Goal: Complete application form

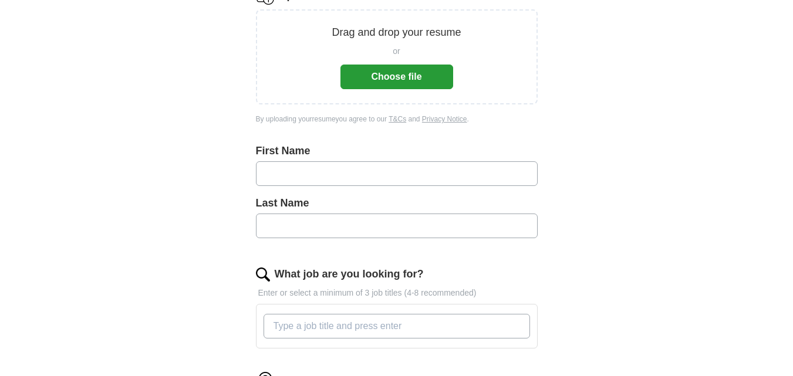
scroll to position [176, 0]
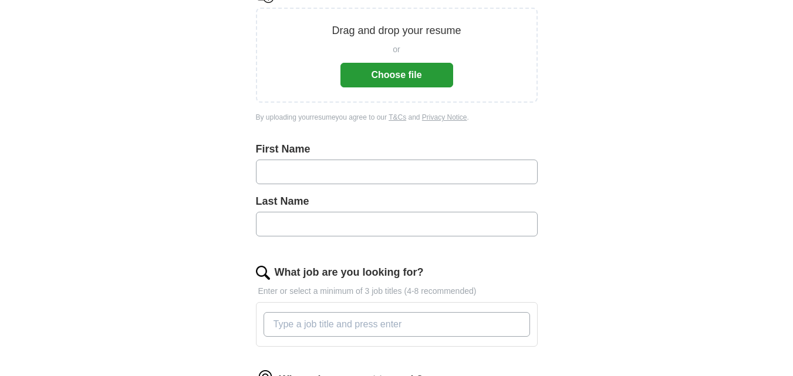
click at [318, 170] on input "text" at bounding box center [397, 172] width 282 height 25
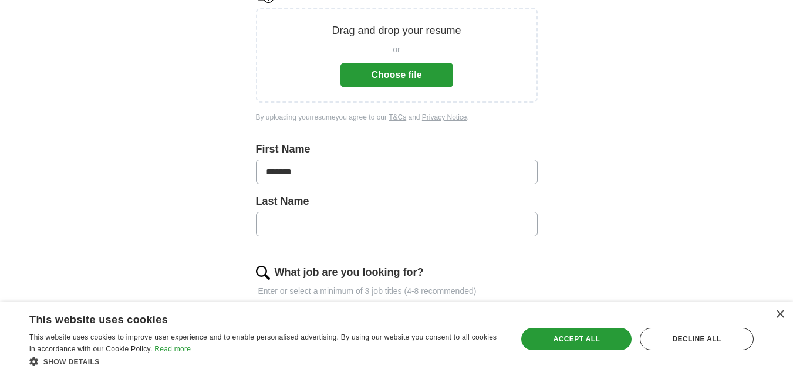
type input "*******"
click at [316, 229] on input "text" at bounding box center [397, 224] width 282 height 25
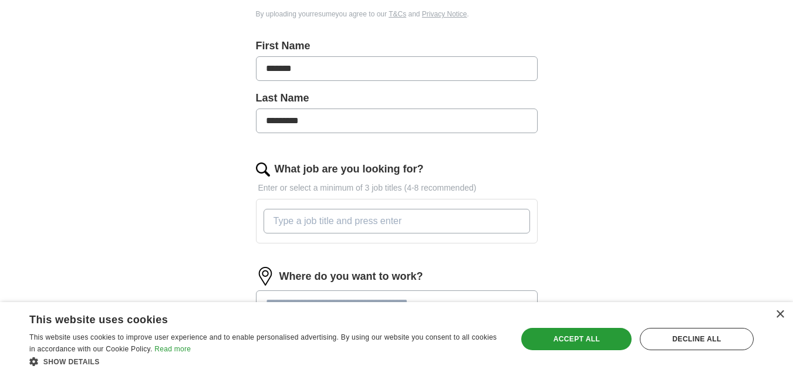
scroll to position [293, 0]
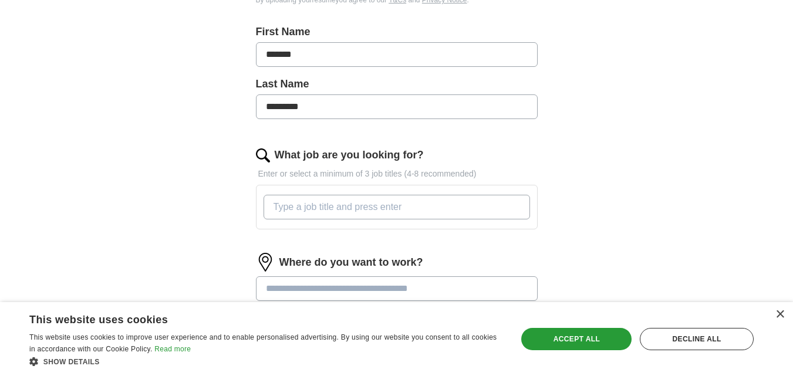
type input "*********"
click at [312, 205] on input "What job are you looking for?" at bounding box center [397, 207] width 266 height 25
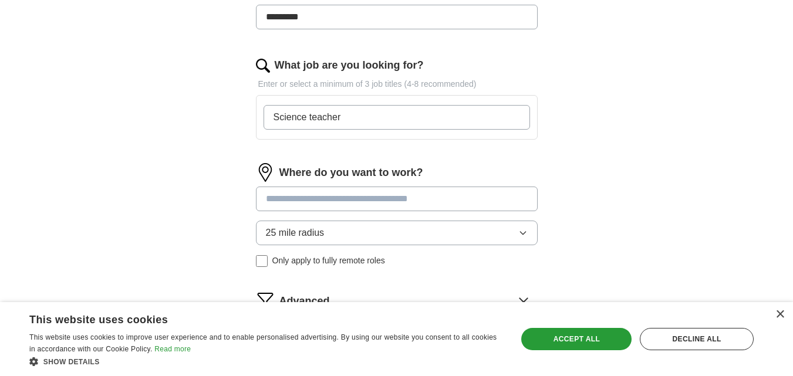
scroll to position [411, 0]
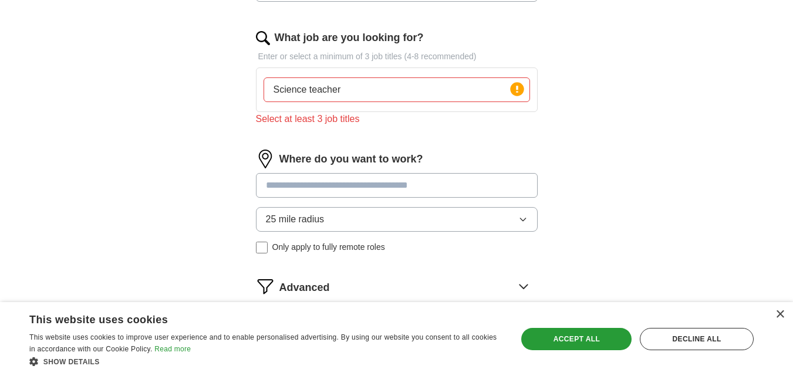
click at [319, 169] on div "Where do you want to work? 25 mile radius Only apply to fully remote roles" at bounding box center [397, 206] width 282 height 113
click at [351, 90] on input "Science teacher" at bounding box center [397, 89] width 266 height 25
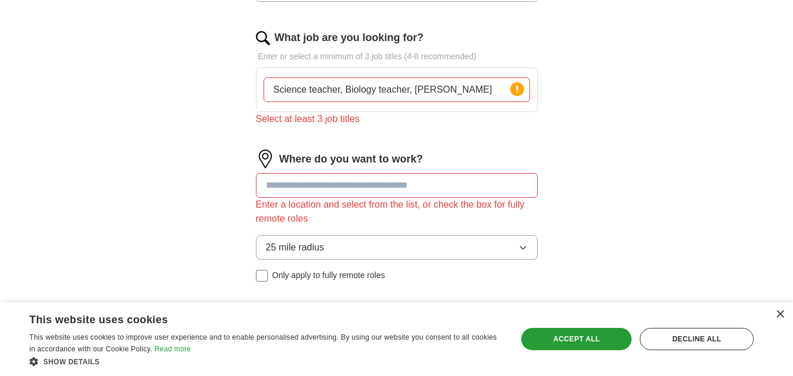
click at [437, 89] on input "Science teacher, Biology teacher, assisstant" at bounding box center [397, 89] width 266 height 25
click at [479, 88] on input "Science teacher, Biology teacher, assistant school teaacher" at bounding box center [397, 89] width 266 height 25
click at [475, 92] on input "Science teacher, Biology teacher, assistant teaacher" at bounding box center [397, 89] width 266 height 25
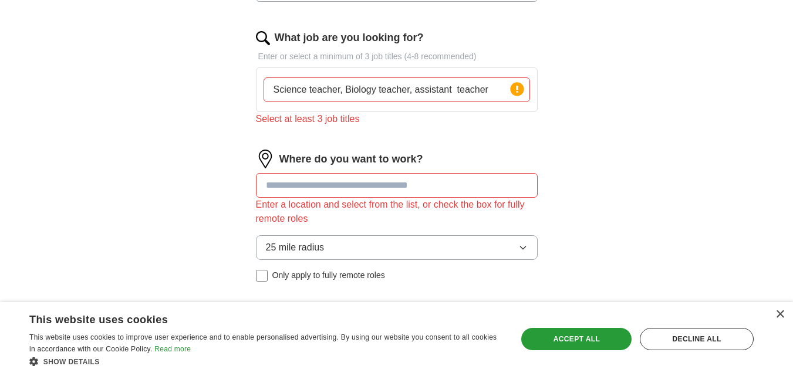
type input "Science teacher, Biology teacher, assistant teacher"
click at [335, 186] on input at bounding box center [397, 185] width 282 height 25
click at [520, 89] on circle at bounding box center [516, 88] width 13 height 13
click at [364, 188] on input at bounding box center [397, 185] width 282 height 25
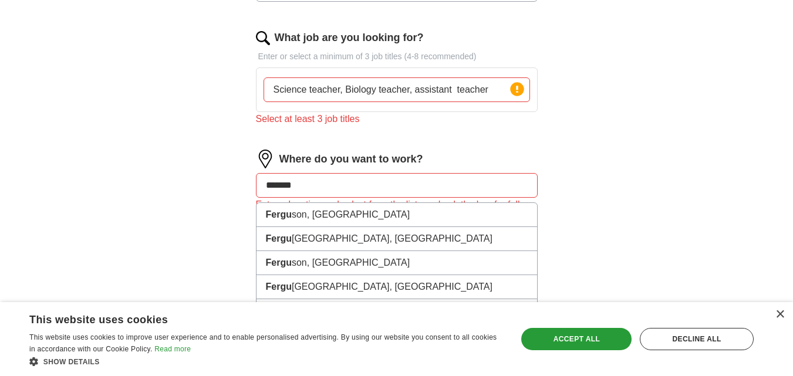
type input "********"
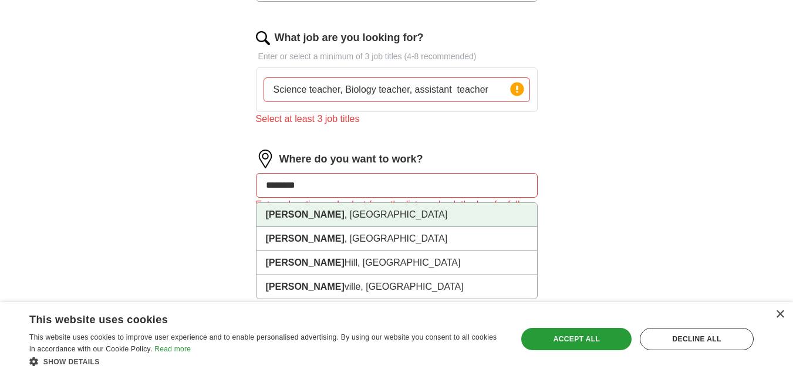
click at [310, 216] on li "Ferguson , [GEOGRAPHIC_DATA]" at bounding box center [396, 215] width 281 height 24
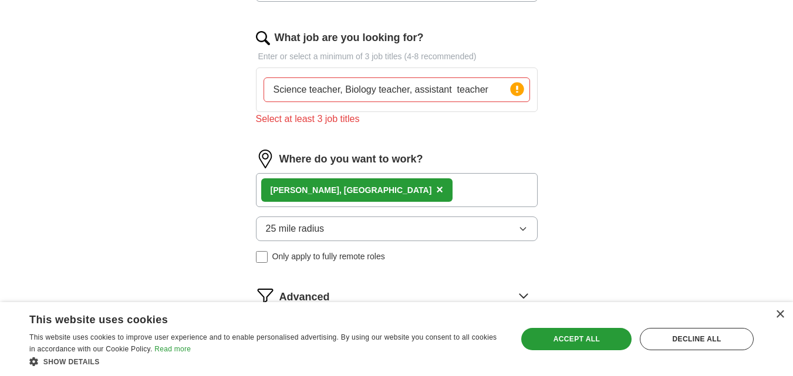
click at [519, 229] on icon "button" at bounding box center [522, 228] width 9 height 9
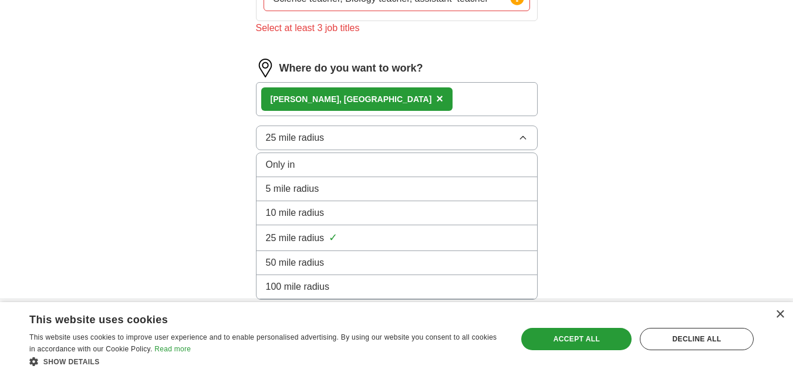
scroll to position [528, 0]
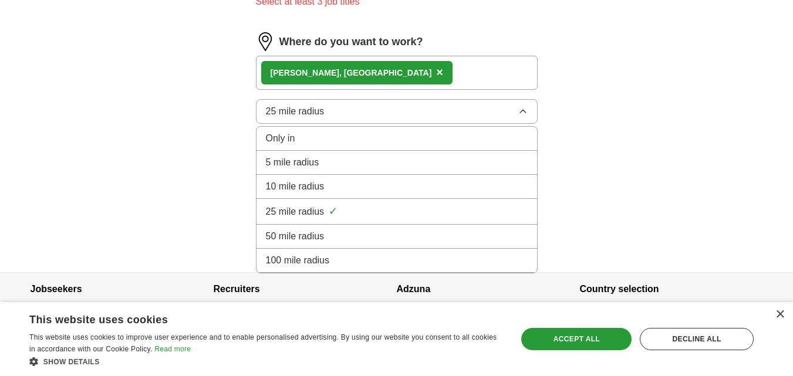
click at [318, 186] on span "10 mile radius" at bounding box center [295, 187] width 59 height 14
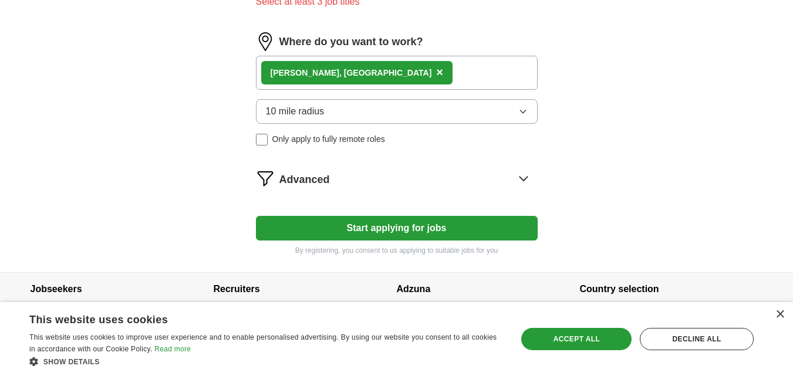
click at [420, 229] on button "Start applying for jobs" at bounding box center [397, 228] width 282 height 25
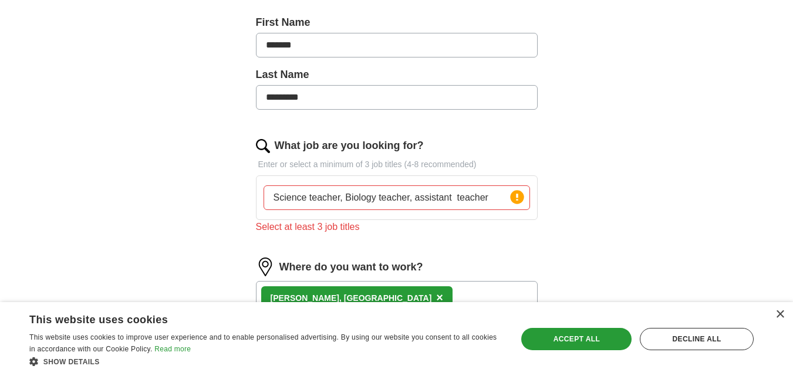
scroll to position [308, 0]
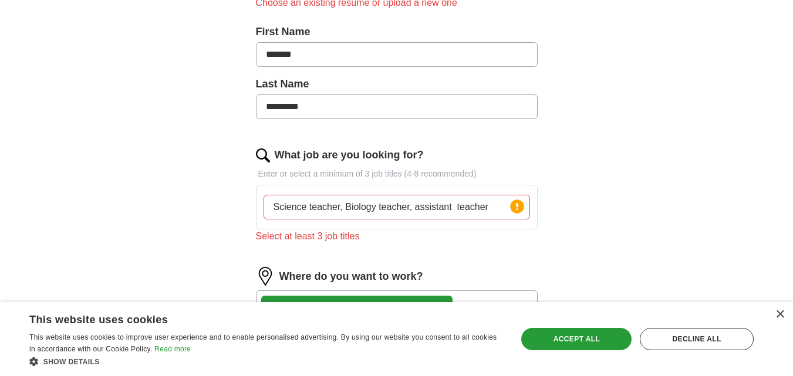
click at [491, 208] on input "Science teacher, Biology teacher, assistant teacher" at bounding box center [397, 207] width 266 height 25
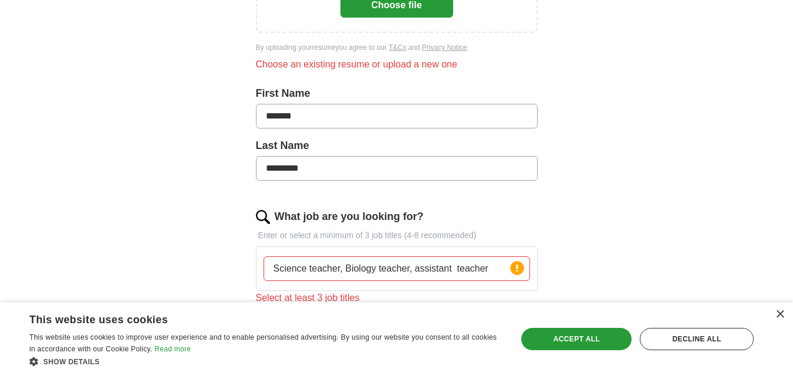
scroll to position [131, 0]
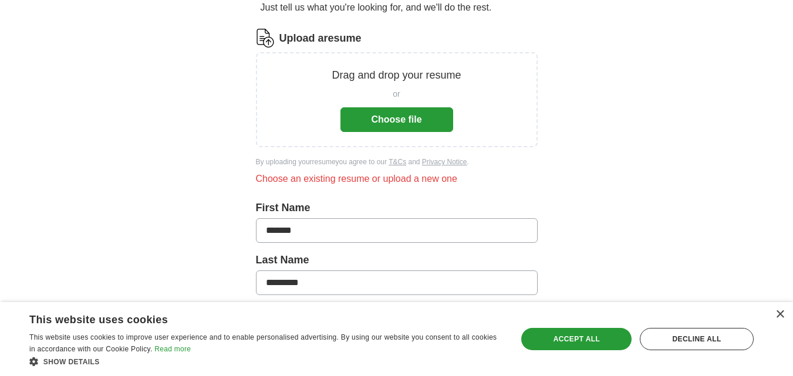
click at [393, 120] on button "Choose file" at bounding box center [396, 119] width 113 height 25
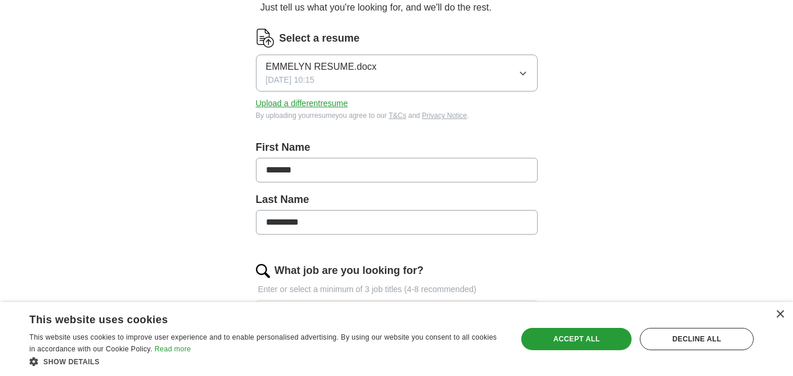
click at [521, 70] on icon "button" at bounding box center [522, 73] width 9 height 9
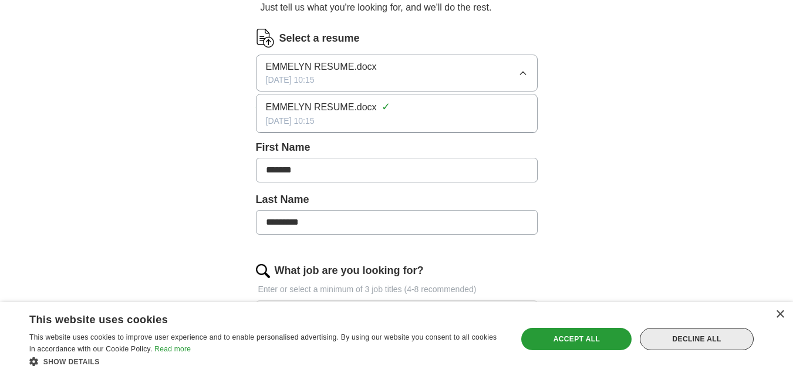
drag, startPoint x: 521, startPoint y: 70, endPoint x: 691, endPoint y: 339, distance: 318.0
click at [691, 339] on div "Decline all" at bounding box center [697, 339] width 114 height 22
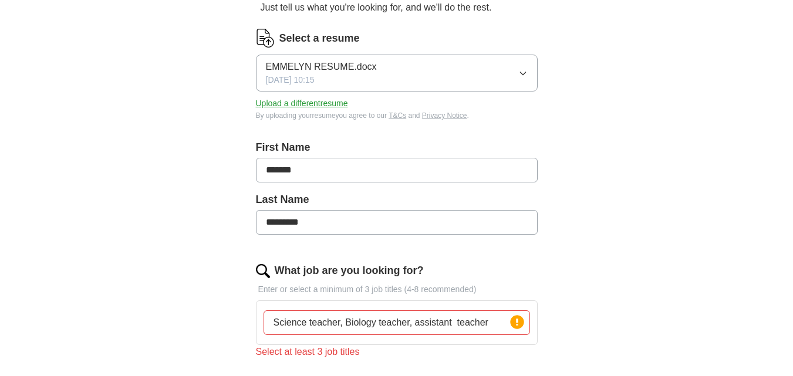
click at [529, 72] on button "EMMELYN RESUME.docx 09/06/2025, 10:15" at bounding box center [397, 73] width 282 height 37
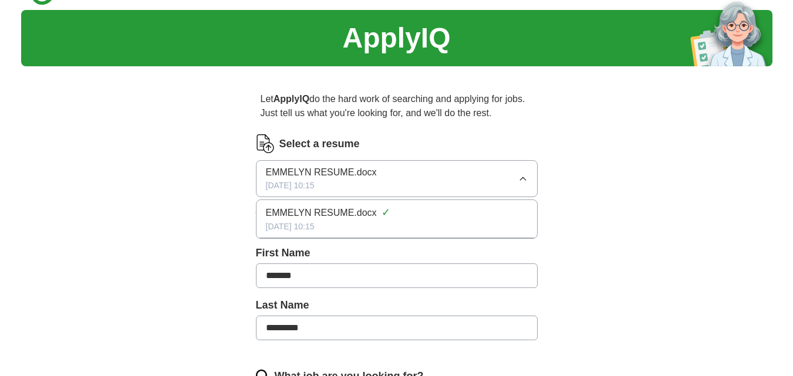
scroll to position [14, 0]
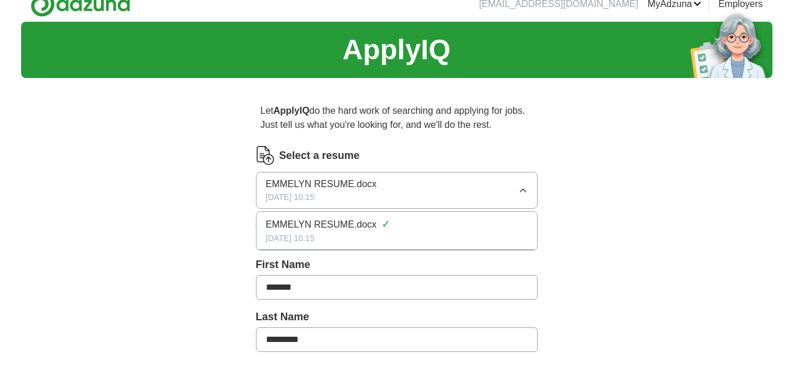
click at [390, 183] on button "EMMELYN RESUME.docx 09/06/2025, 10:15" at bounding box center [397, 190] width 282 height 37
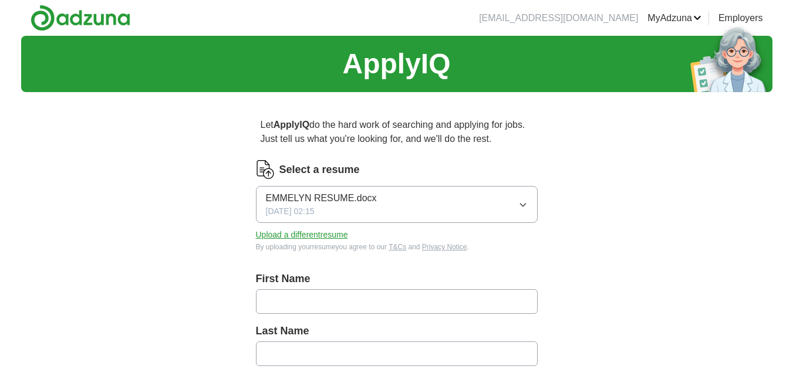
drag, startPoint x: 400, startPoint y: 200, endPoint x: 303, endPoint y: 237, distance: 103.9
click at [303, 237] on button "Upload a different resume" at bounding box center [302, 235] width 92 height 12
click at [321, 233] on button "Upload a different resume" at bounding box center [302, 235] width 92 height 12
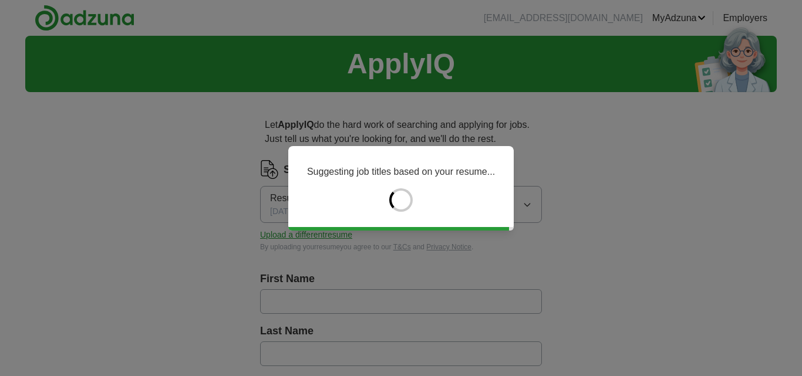
type input "*******"
type input "*********"
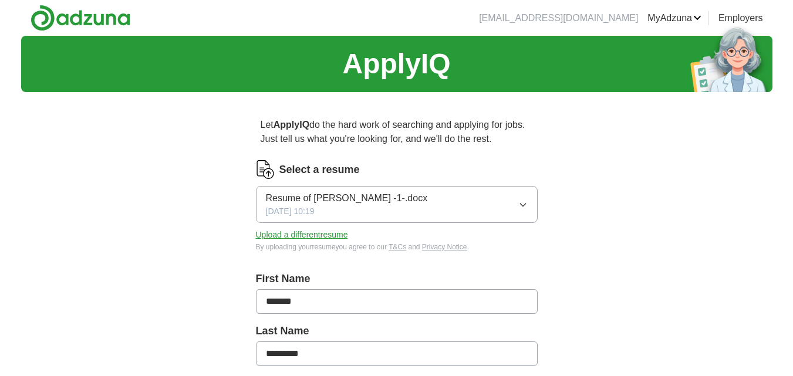
click at [521, 203] on icon "button" at bounding box center [522, 204] width 9 height 9
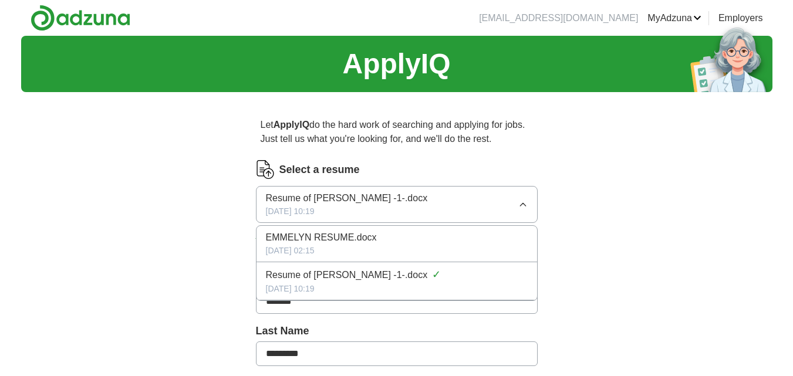
drag, startPoint x: 381, startPoint y: 241, endPoint x: 652, endPoint y: 289, distance: 275.3
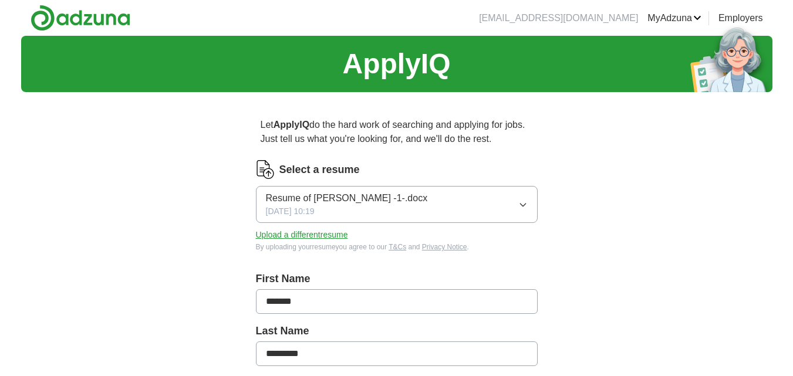
click at [522, 203] on icon "button" at bounding box center [522, 204] width 9 height 9
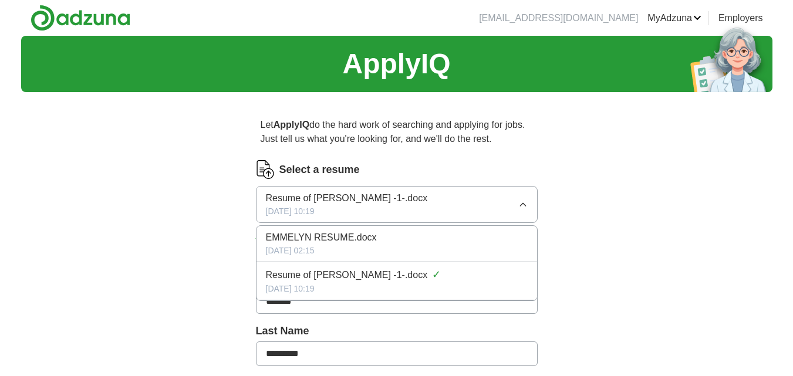
click at [413, 278] on span "Resume of [PERSON_NAME] -1-.docx" at bounding box center [347, 275] width 162 height 14
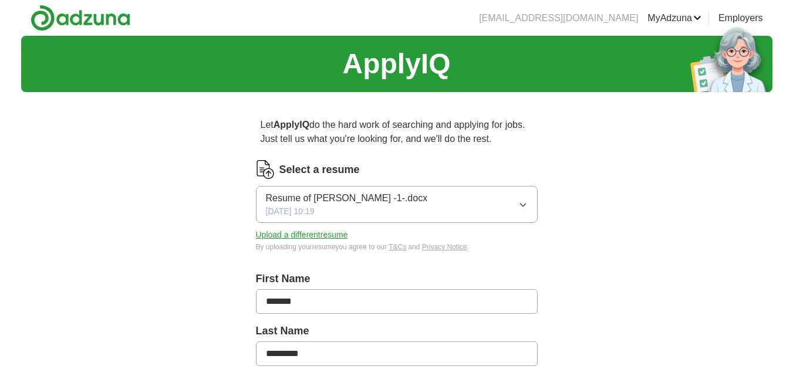
click at [353, 209] on div "Resume of [PERSON_NAME] -1-.docx [DATE] 10:19" at bounding box center [347, 204] width 162 height 26
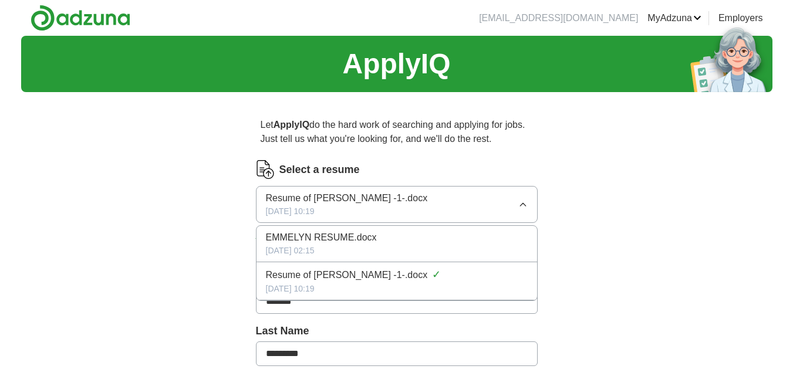
click at [379, 275] on span "Resume of [PERSON_NAME] -1-.docx" at bounding box center [347, 275] width 162 height 14
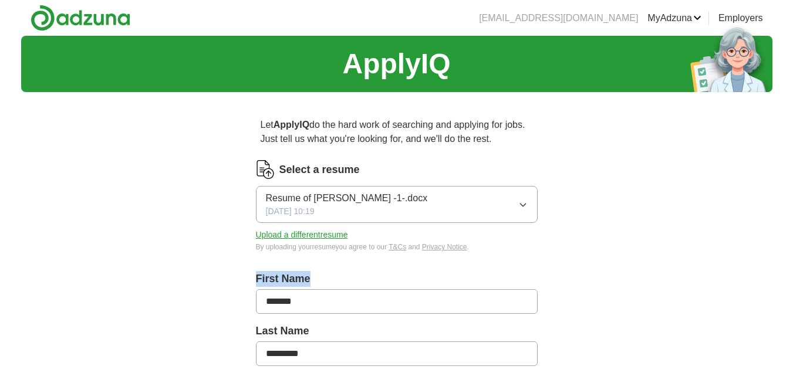
click at [379, 275] on label "First Name" at bounding box center [397, 279] width 282 height 16
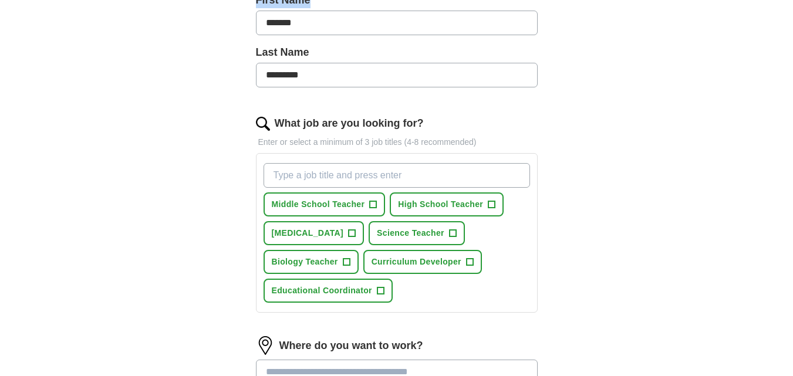
scroll to position [293, 0]
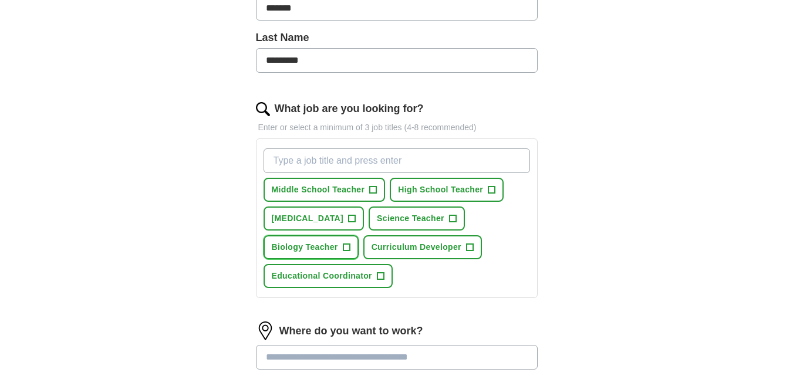
click at [329, 243] on span "Biology Teacher" at bounding box center [305, 247] width 66 height 12
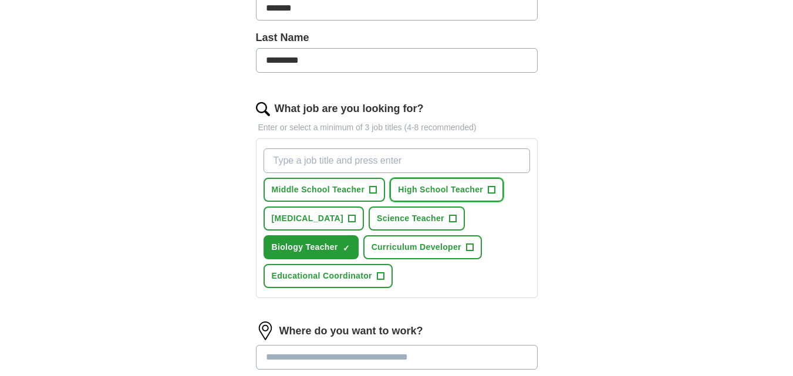
click at [467, 187] on span "High School Teacher" at bounding box center [440, 190] width 85 height 12
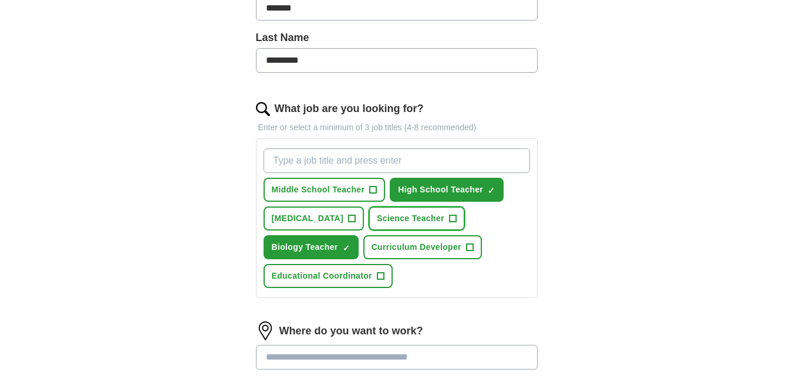
click at [425, 218] on span "Science Teacher" at bounding box center [410, 218] width 67 height 12
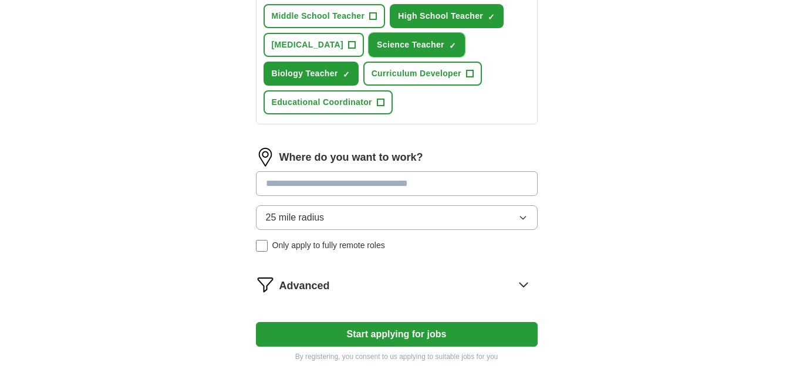
scroll to position [470, 0]
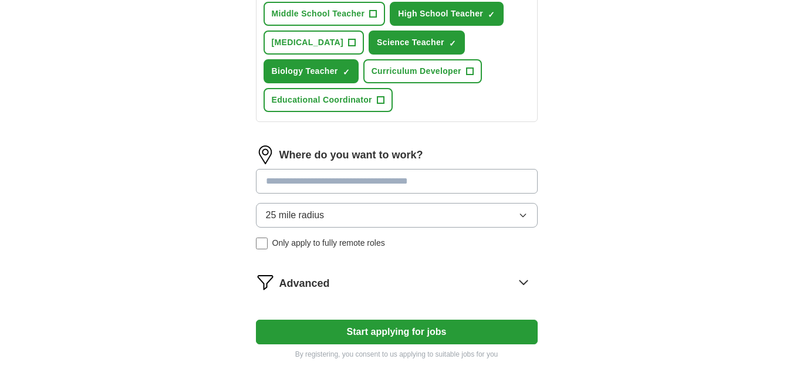
click at [460, 179] on input at bounding box center [397, 181] width 282 height 25
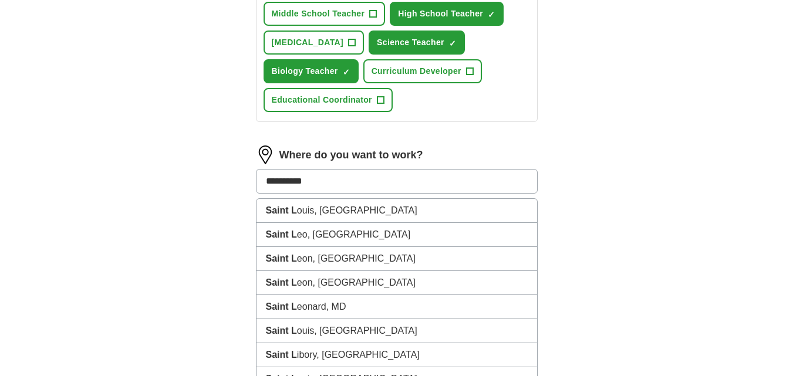
type input "**********"
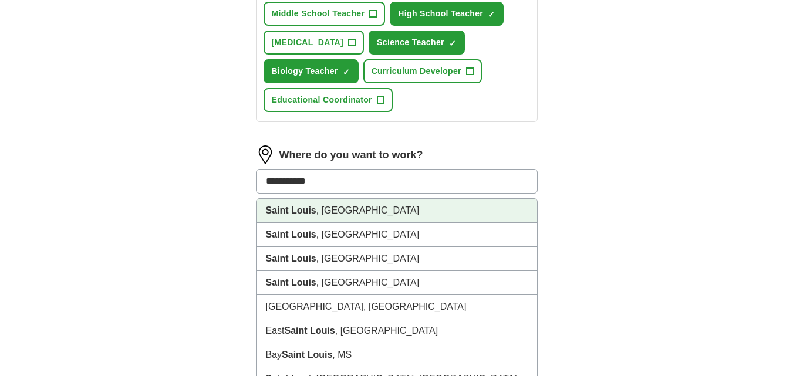
click at [341, 213] on li "[GEOGRAPHIC_DATA] , [GEOGRAPHIC_DATA]" at bounding box center [396, 211] width 281 height 24
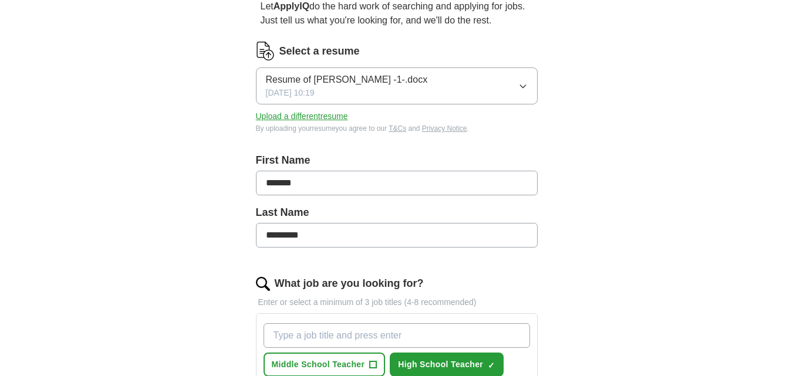
scroll to position [0, 0]
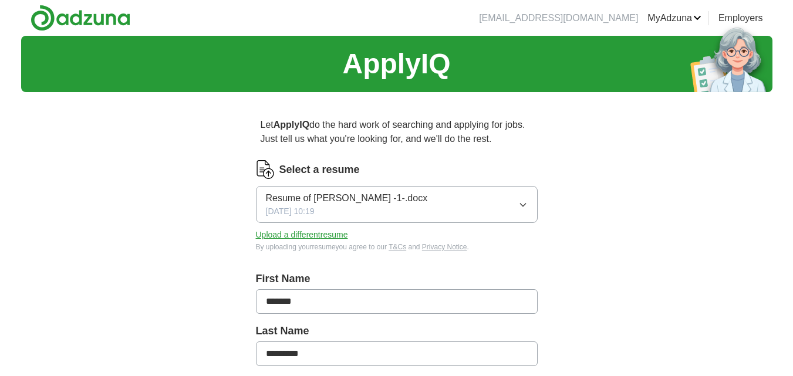
click at [389, 202] on span "Resume of [PERSON_NAME] -1-.docx" at bounding box center [347, 198] width 162 height 14
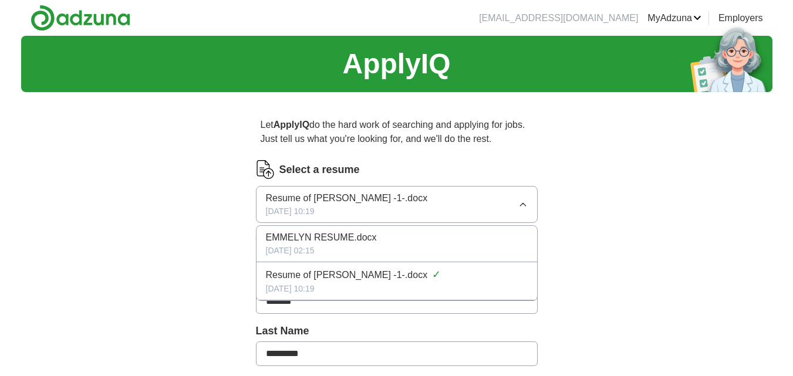
click at [376, 279] on span "Resume of [PERSON_NAME] -1-.docx" at bounding box center [347, 275] width 162 height 14
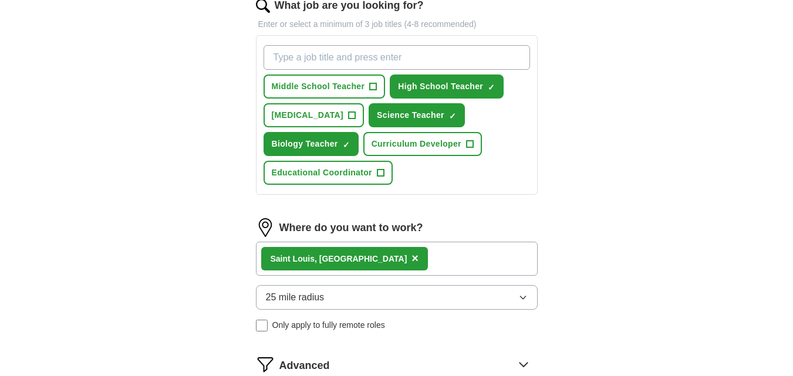
scroll to position [411, 0]
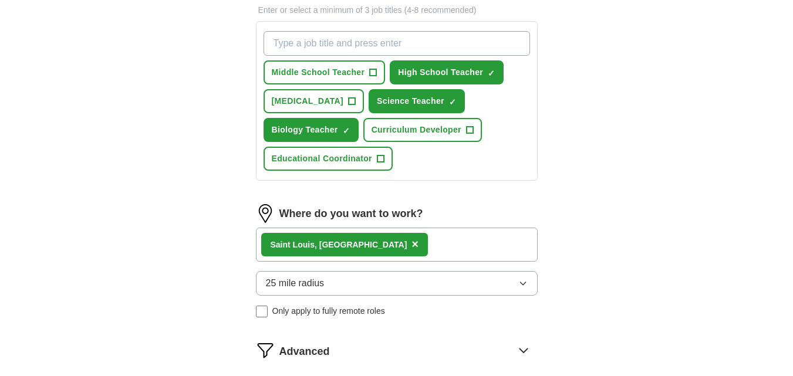
click at [411, 242] on span "×" at bounding box center [414, 244] width 7 height 13
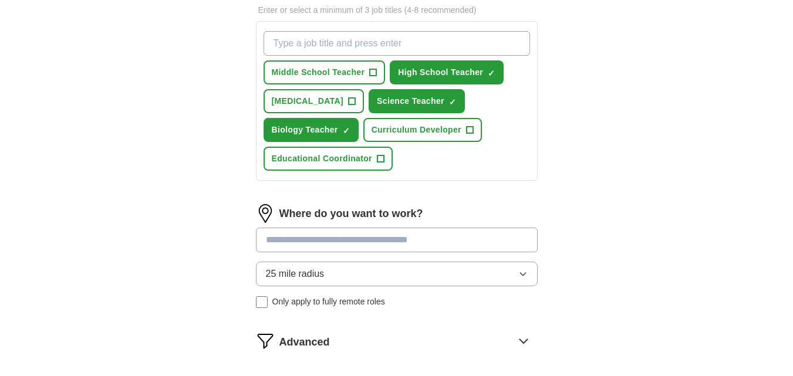
click at [345, 240] on input at bounding box center [397, 240] width 282 height 25
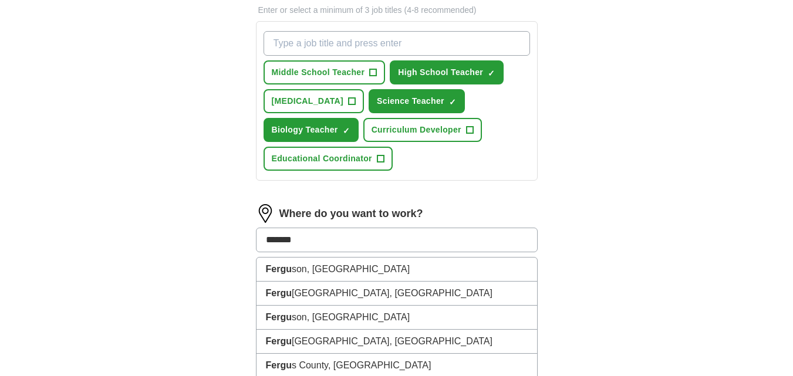
type input "********"
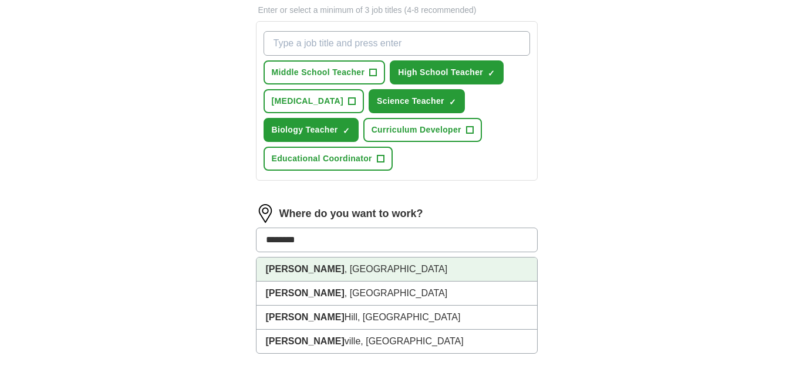
click at [313, 272] on li "Ferguson , [GEOGRAPHIC_DATA]" at bounding box center [396, 270] width 281 height 24
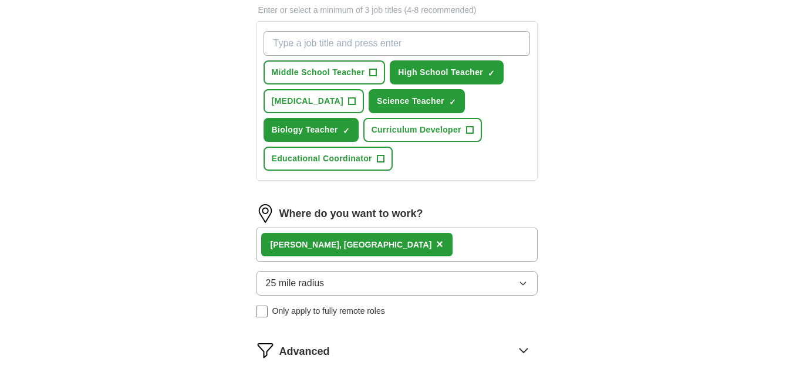
click at [524, 279] on icon "button" at bounding box center [522, 283] width 9 height 9
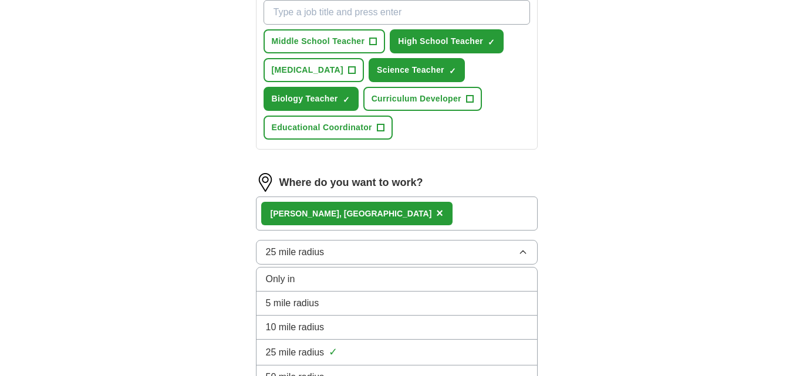
scroll to position [470, 0]
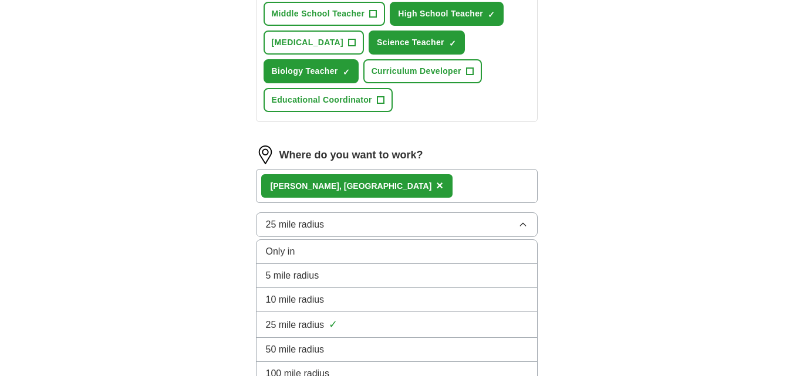
click at [353, 300] on div "10 mile radius" at bounding box center [397, 300] width 262 height 14
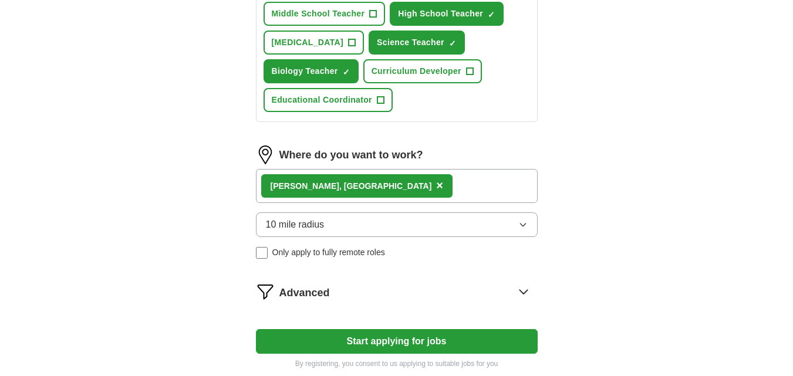
click at [426, 340] on button "Start applying for jobs" at bounding box center [397, 341] width 282 height 25
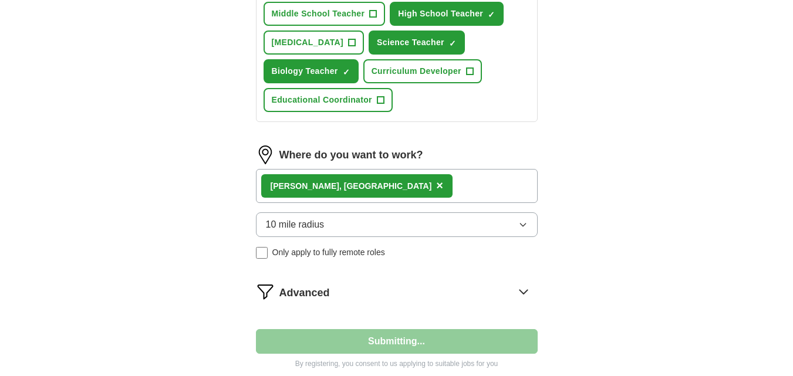
select select "**"
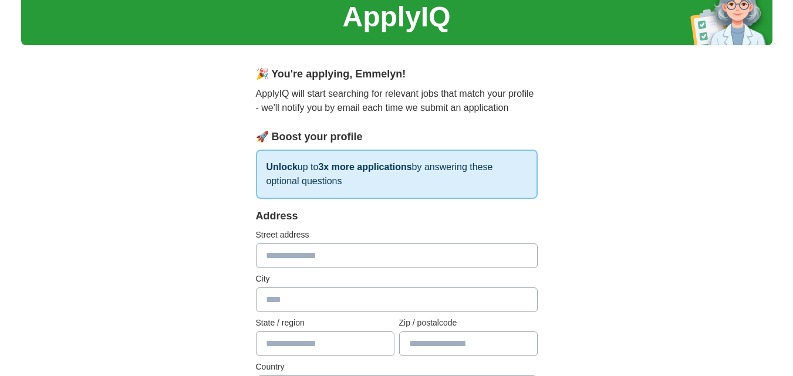
scroll to position [0, 0]
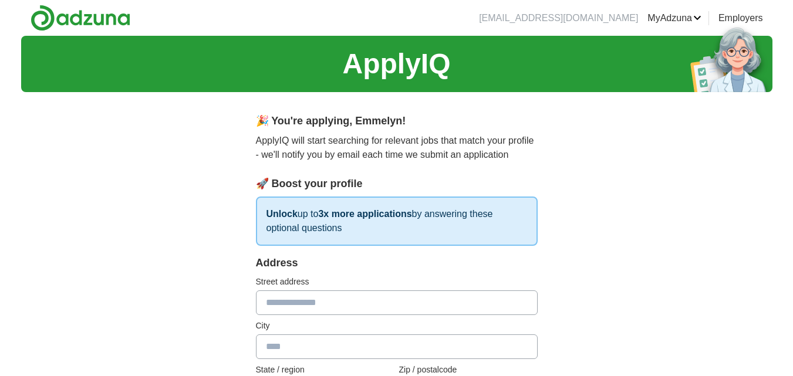
click at [310, 303] on input "text" at bounding box center [397, 303] width 282 height 25
type input "**********"
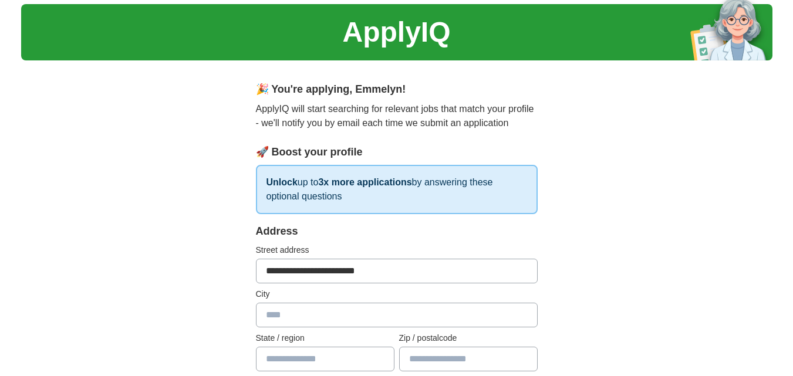
scroll to position [59, 0]
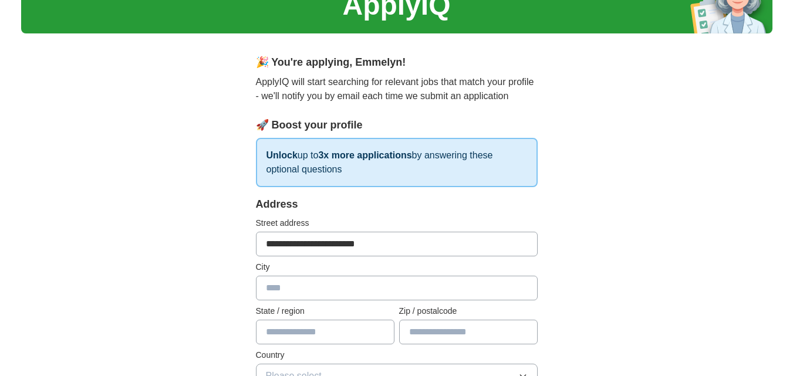
click at [321, 288] on input "text" at bounding box center [397, 288] width 282 height 25
type input "**********"
click at [451, 340] on input "text" at bounding box center [468, 332] width 139 height 25
type input "*****"
click at [333, 331] on input "text" at bounding box center [325, 332] width 139 height 25
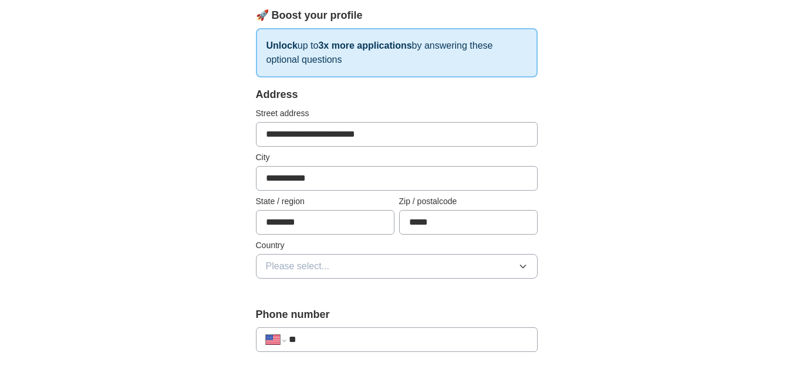
scroll to position [198, 0]
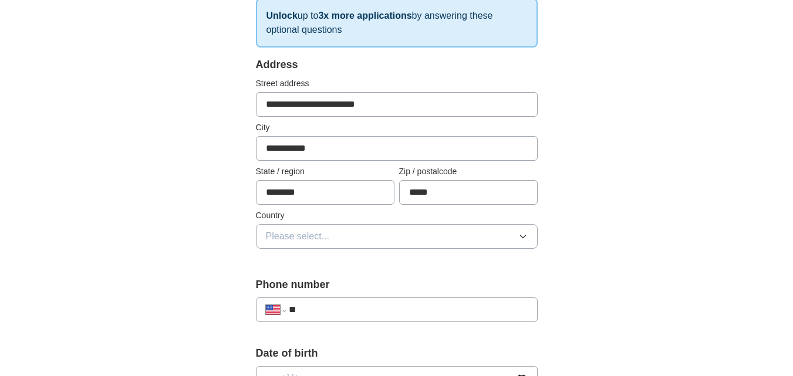
type input "********"
click at [522, 236] on icon "button" at bounding box center [522, 236] width 9 height 9
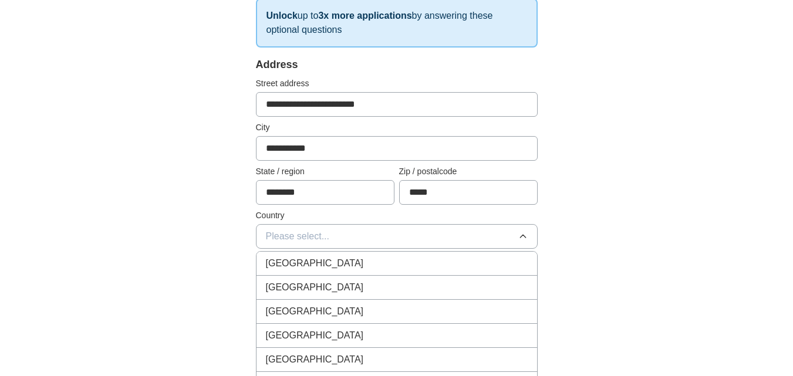
click at [305, 283] on span "[GEOGRAPHIC_DATA]" at bounding box center [315, 288] width 98 height 14
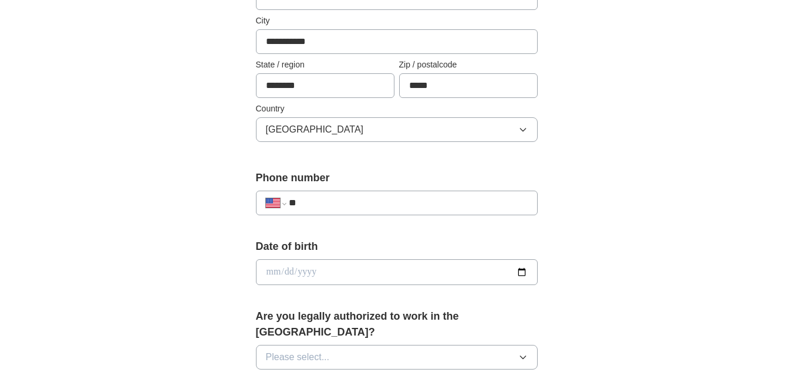
scroll to position [316, 0]
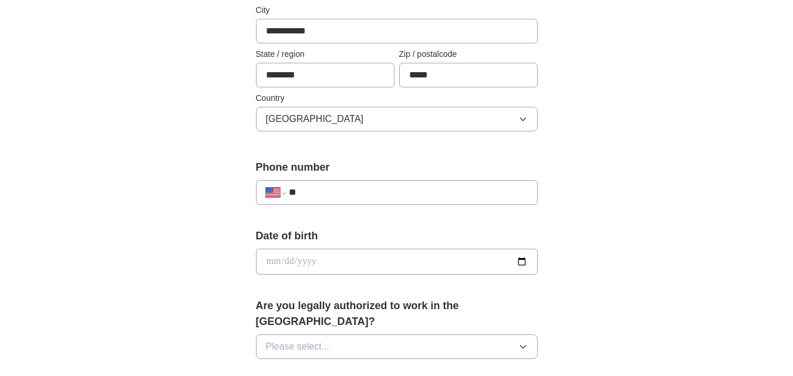
click at [329, 191] on input "**" at bounding box center [408, 192] width 238 height 14
select select "**"
type input "**********"
select select "**"
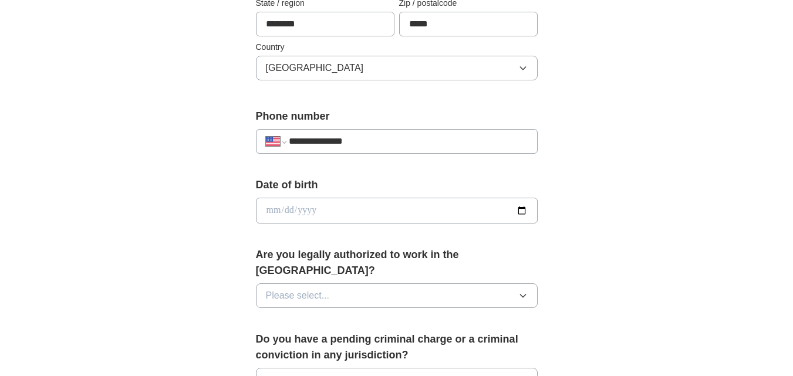
scroll to position [374, 0]
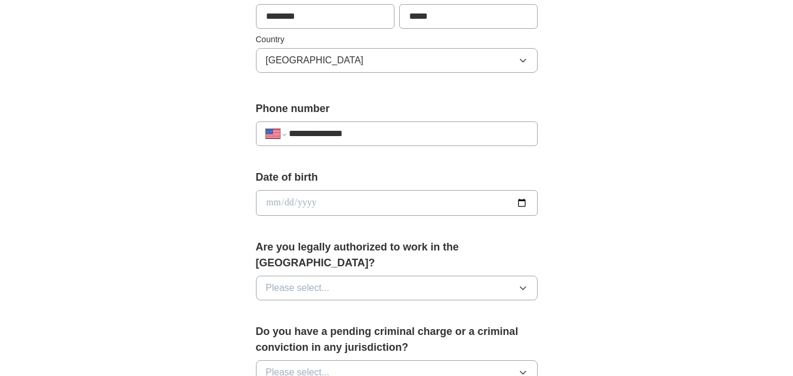
type input "**********"
click at [518, 202] on input "date" at bounding box center [397, 203] width 282 height 26
type input "**********"
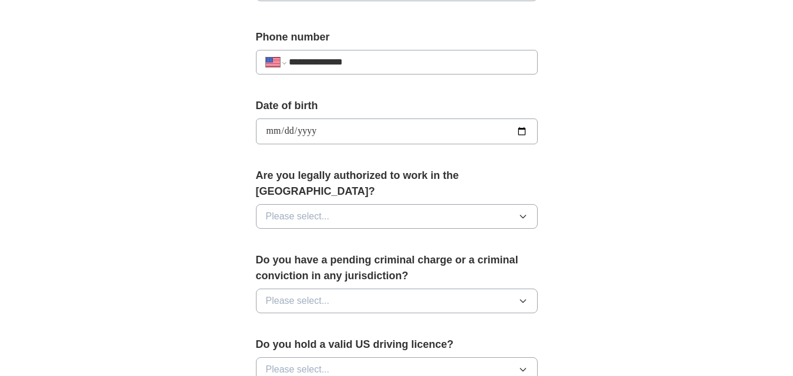
scroll to position [492, 0]
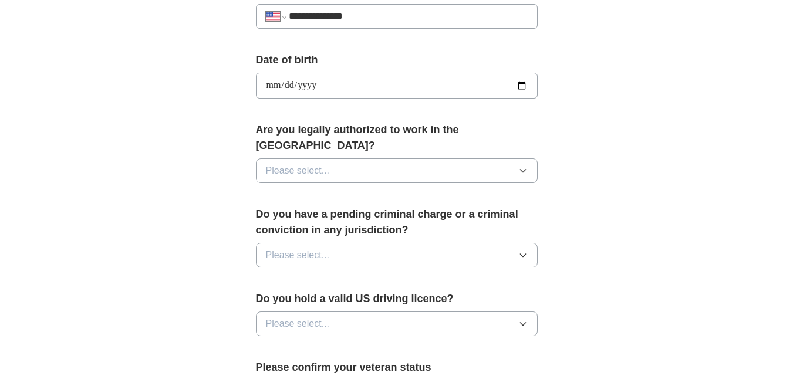
click at [522, 166] on icon "button" at bounding box center [522, 170] width 9 height 9
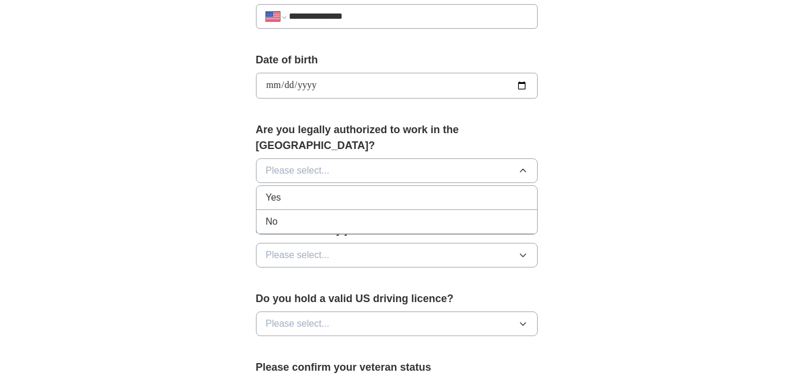
click at [278, 191] on span "Yes" at bounding box center [273, 198] width 15 height 14
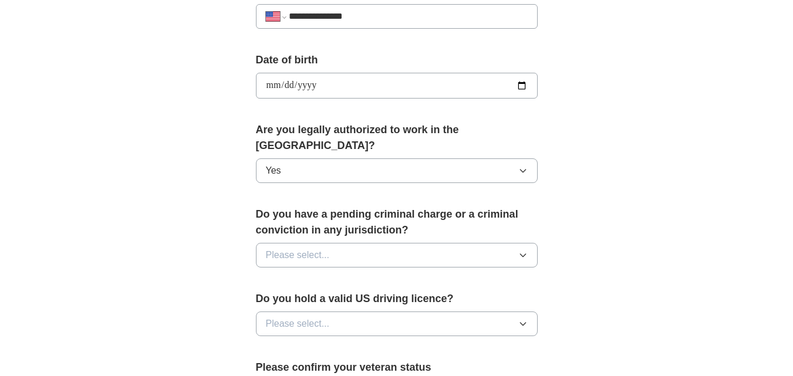
click at [519, 251] on icon "button" at bounding box center [522, 255] width 9 height 9
click at [274, 299] on span "No" at bounding box center [272, 306] width 12 height 14
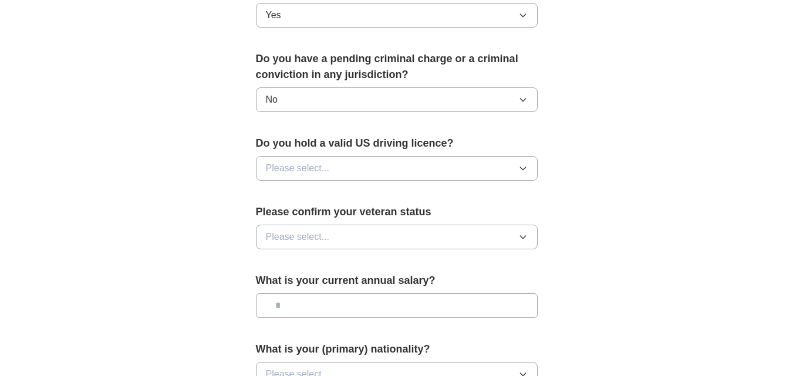
scroll to position [668, 0]
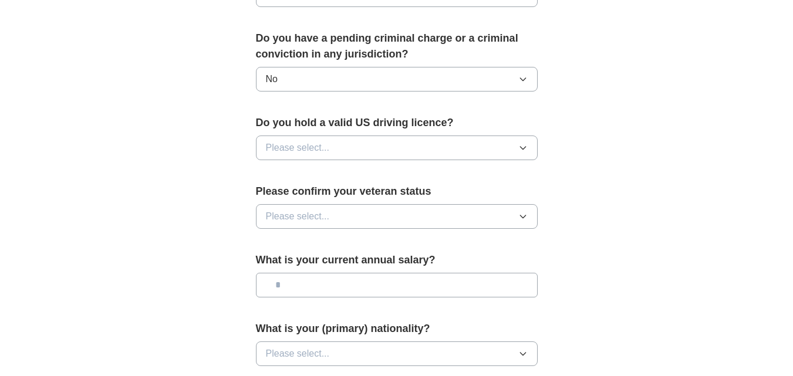
click at [523, 143] on icon "button" at bounding box center [522, 147] width 9 height 9
click at [303, 192] on div "No" at bounding box center [397, 199] width 262 height 14
click at [521, 212] on icon "button" at bounding box center [522, 216] width 9 height 9
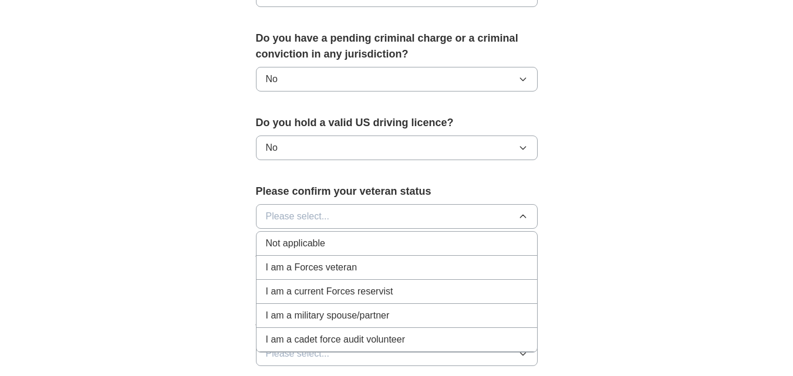
click at [326, 237] on div "Not applicable" at bounding box center [397, 244] width 262 height 14
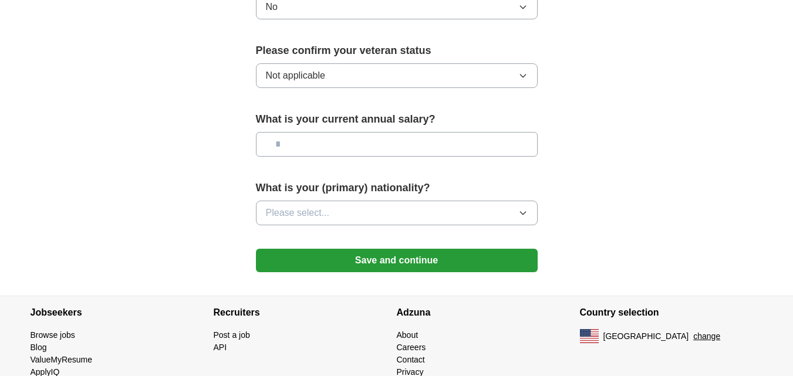
scroll to position [831, 0]
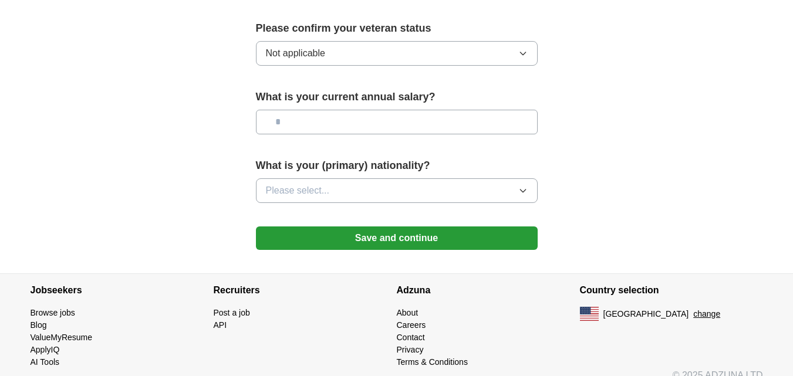
click at [356, 110] on input "text" at bounding box center [397, 122] width 282 height 25
click at [524, 190] on icon "button" at bounding box center [522, 191] width 5 height 3
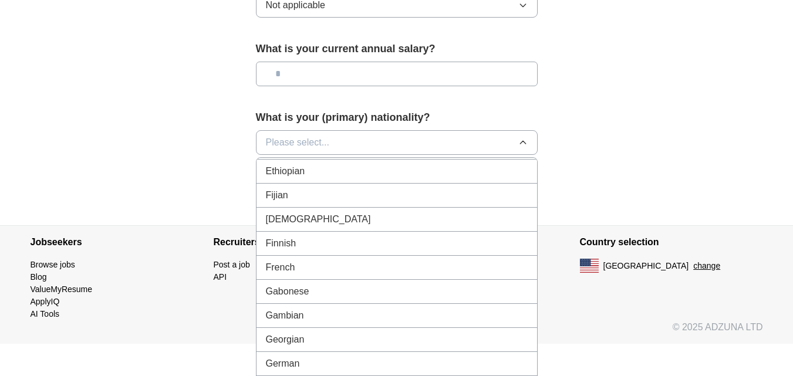
scroll to position [1417, 0]
click at [322, 214] on div "[DEMOGRAPHIC_DATA]" at bounding box center [397, 221] width 262 height 14
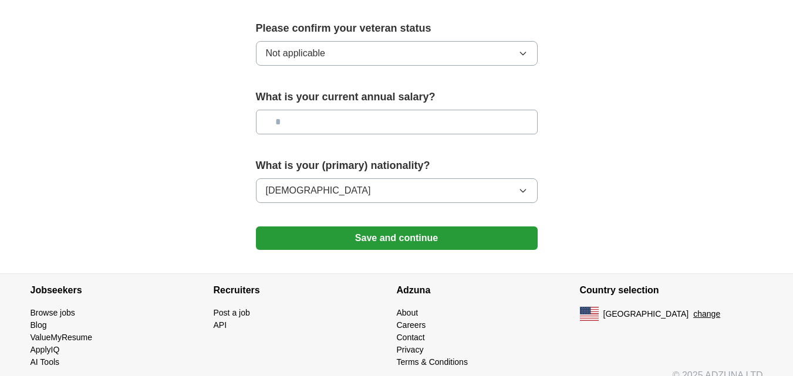
click at [338, 110] on input "text" at bounding box center [397, 122] width 282 height 25
type input "*******"
click at [389, 227] on button "Save and continue" at bounding box center [397, 238] width 282 height 23
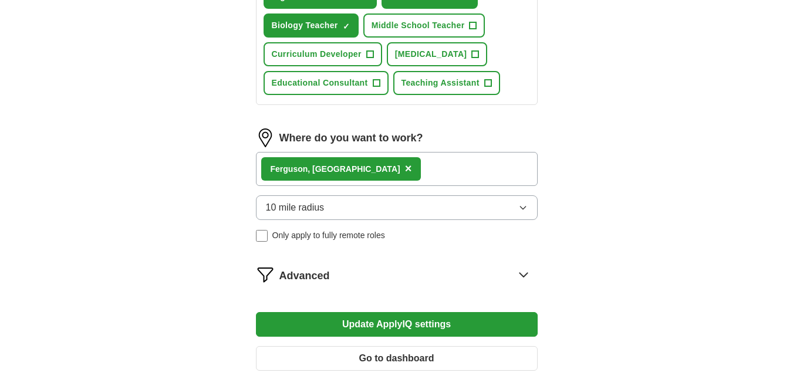
scroll to position [587, 0]
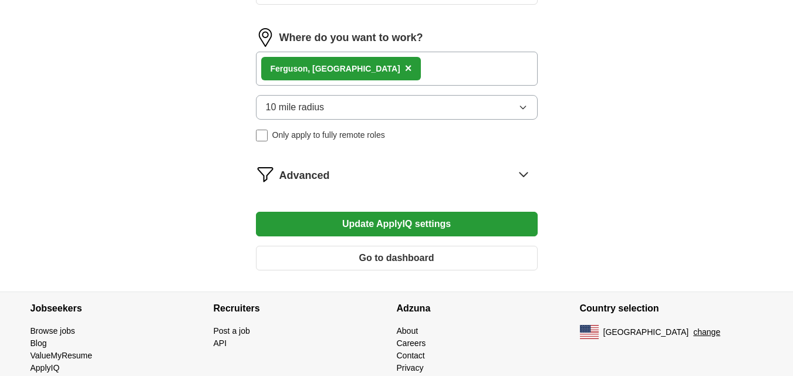
click at [406, 219] on button "Update ApplyIQ settings" at bounding box center [397, 224] width 282 height 25
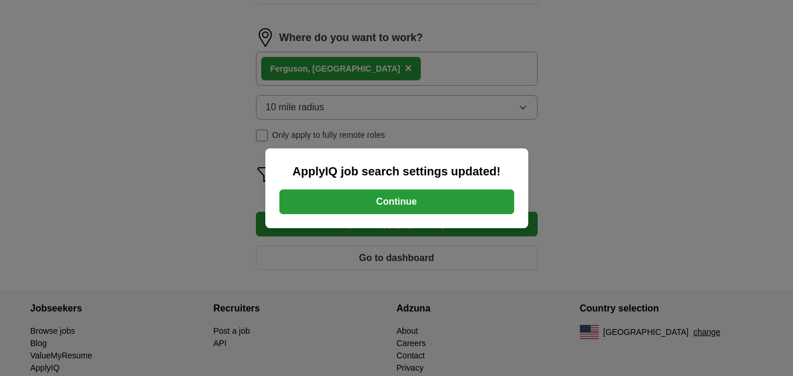
click at [400, 204] on button "Continue" at bounding box center [396, 202] width 235 height 25
